Goal: Task Accomplishment & Management: Manage account settings

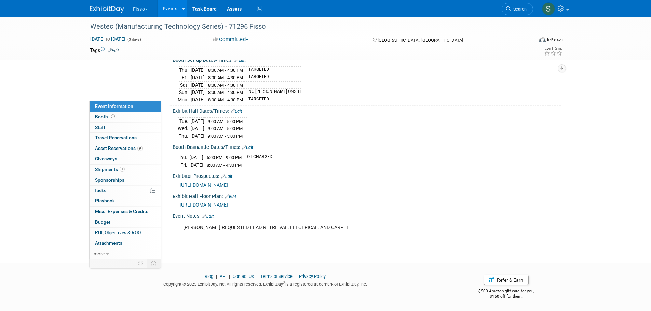
scroll to position [291, 0]
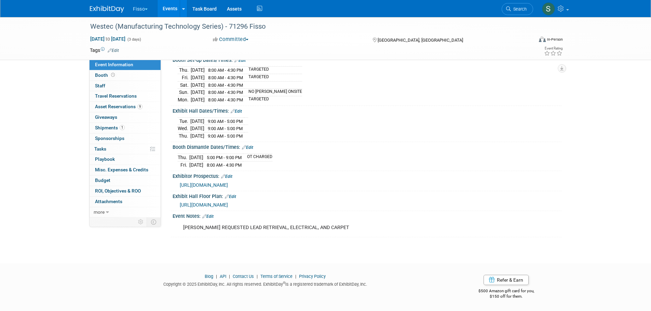
drag, startPoint x: 152, startPoint y: 6, endPoint x: 140, endPoint y: 11, distance: 13.0
click at [151, 6] on button "Fisso" at bounding box center [144, 7] width 24 height 15
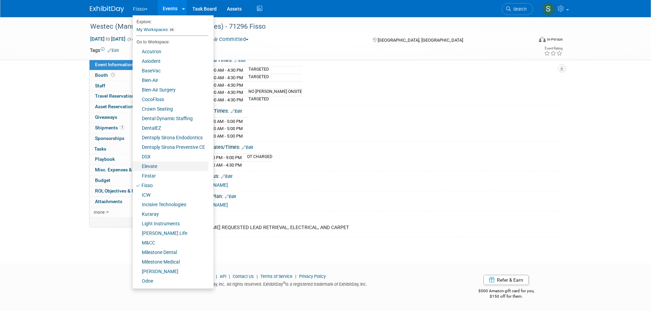
click at [158, 165] on link "Elevate" at bounding box center [171, 167] width 76 height 10
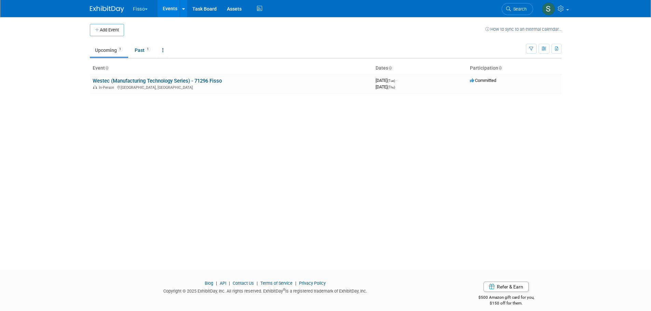
click at [206, 78] on link "Westec (Manufacturing Technology Series) - 71296 Fisso" at bounding box center [157, 81] width 129 height 6
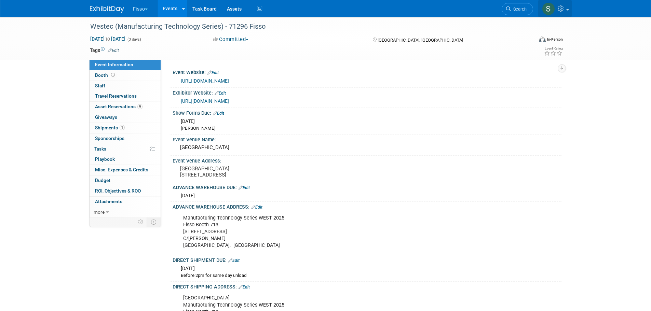
click at [561, 12] on icon at bounding box center [561, 8] width 8 height 6
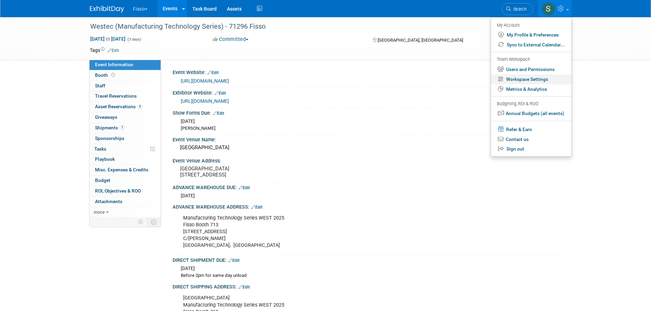
click at [552, 79] on link "Workspace Settings" at bounding box center [531, 79] width 80 height 10
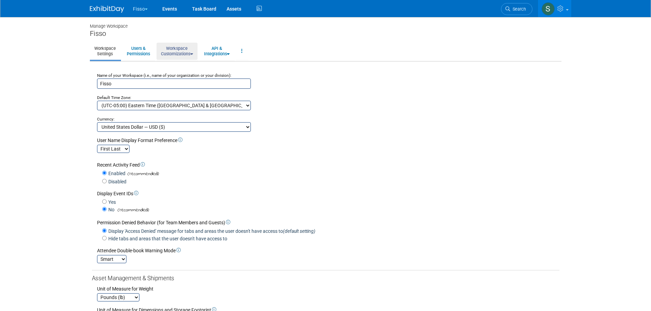
click at [165, 52] on link "Workspace Customizations" at bounding box center [176, 51] width 41 height 17
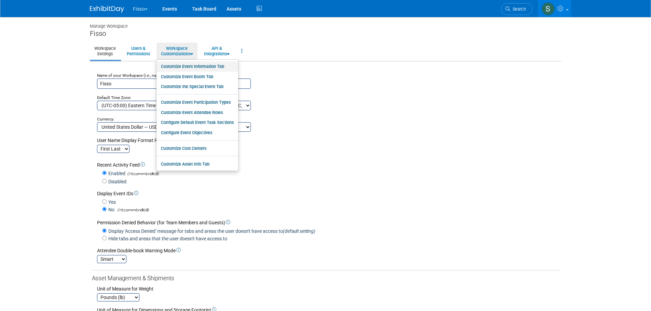
click at [174, 65] on link "Customize Event Information Tab" at bounding box center [197, 66] width 82 height 10
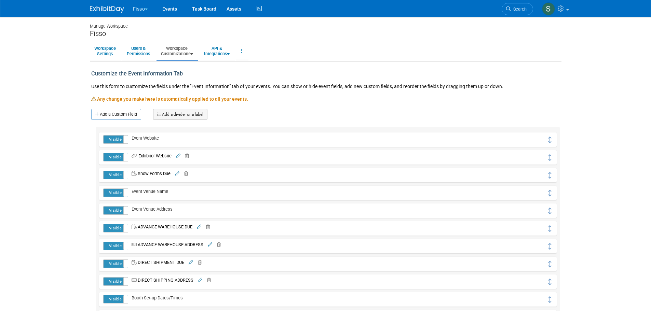
click at [111, 117] on link "Add a Custom Field" at bounding box center [116, 114] width 50 height 11
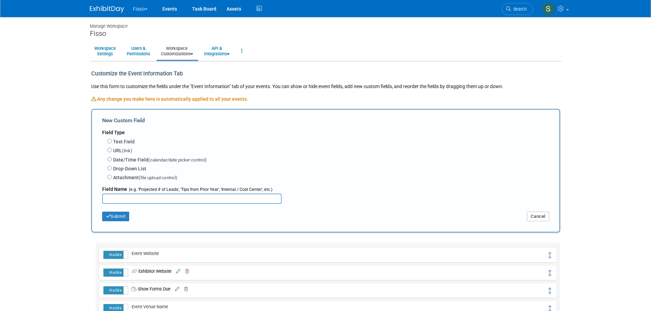
click at [539, 216] on button "Cancel" at bounding box center [538, 217] width 22 height 10
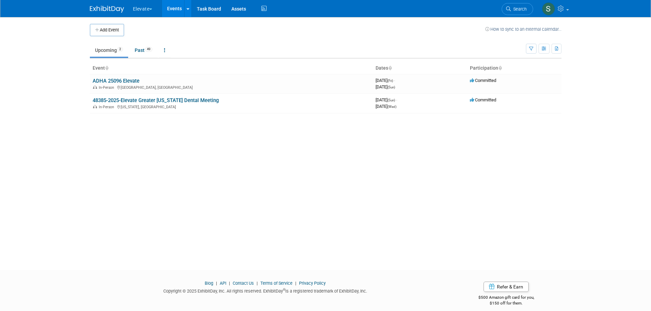
click at [177, 99] on link "48385-2025-Elevate Greater [US_STATE] Dental Meeting" at bounding box center [156, 100] width 126 height 6
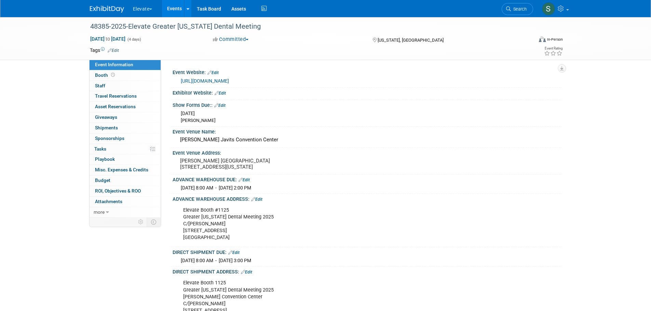
click at [101, 76] on span "Booth" at bounding box center [105, 74] width 21 height 5
